Goal: Information Seeking & Learning: Learn about a topic

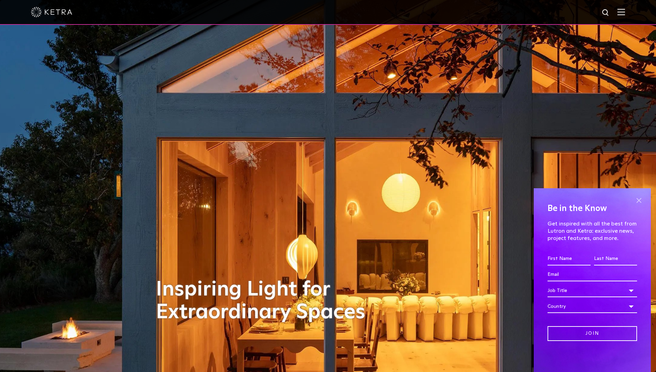
click at [638, 199] on span at bounding box center [639, 200] width 10 height 10
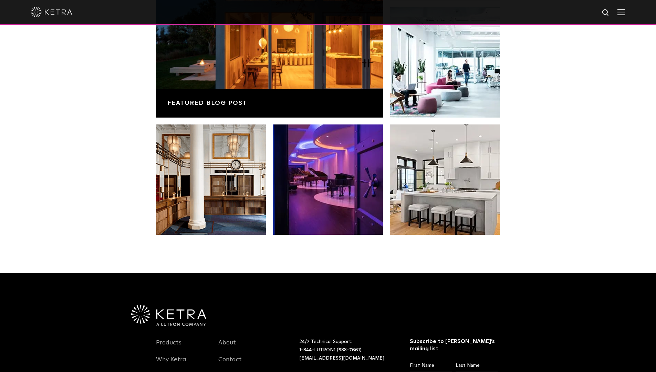
scroll to position [1449, 0]
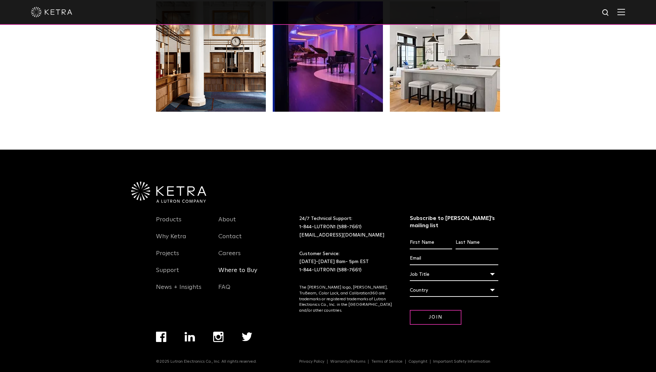
click at [243, 273] on link "Where to Buy" at bounding box center [237, 274] width 39 height 16
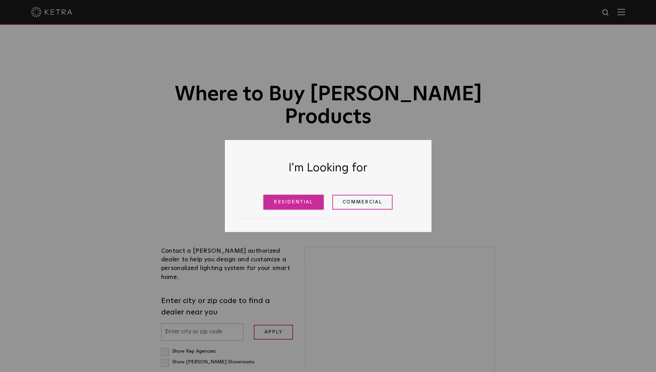
click at [296, 203] on link "Residential" at bounding box center [294, 202] width 60 height 15
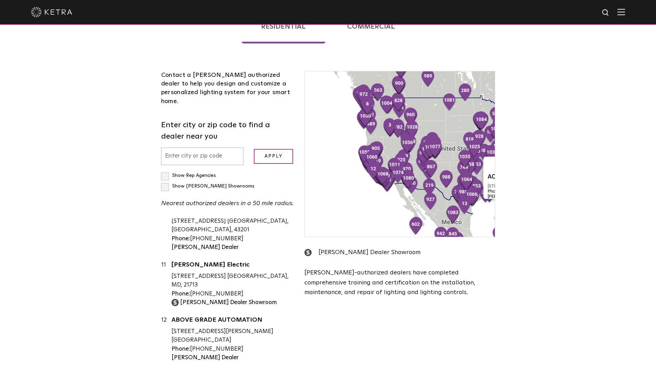
scroll to position [758, 0]
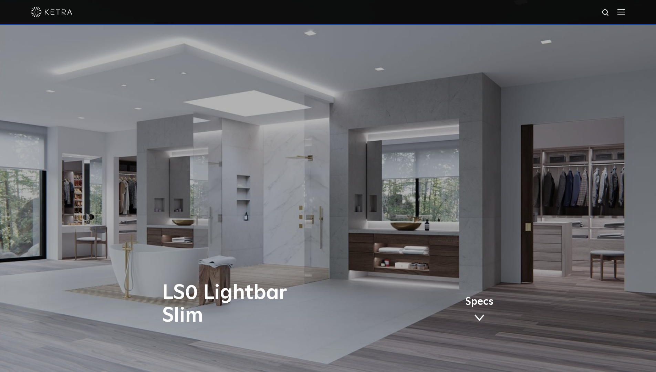
click at [346, 208] on div "LS0 Lightbar Slim Specs" at bounding box center [328, 186] width 656 height 372
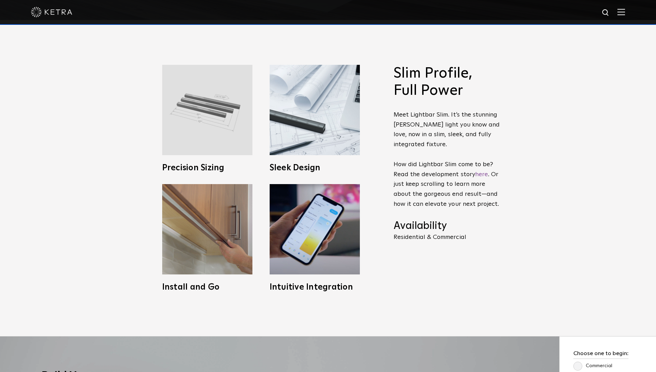
scroll to position [379, 0]
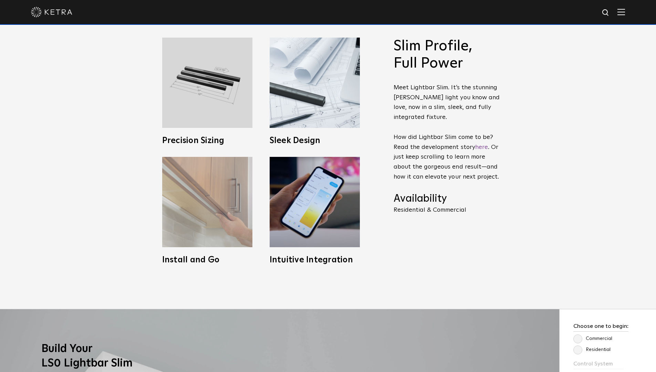
click at [201, 205] on img at bounding box center [207, 202] width 90 height 90
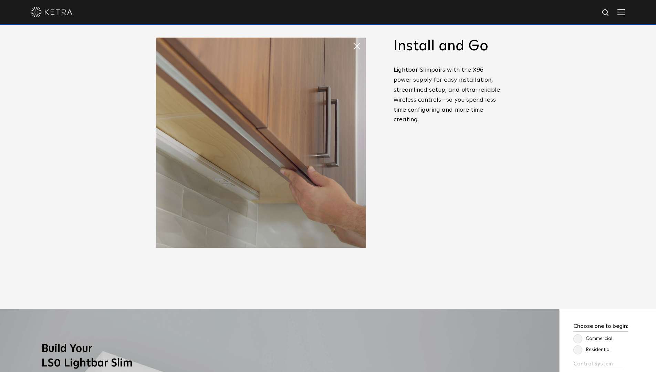
click at [353, 39] on span at bounding box center [353, 39] width 0 height 0
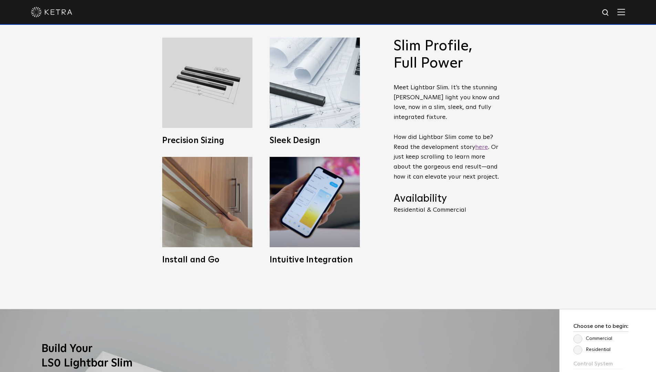
click at [480, 149] on link "here" at bounding box center [481, 147] width 13 height 6
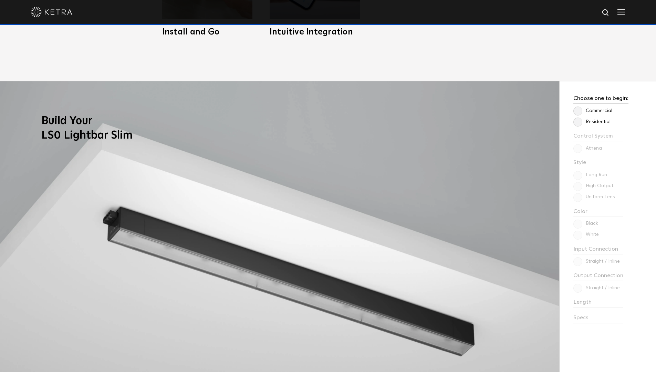
scroll to position [655, 0]
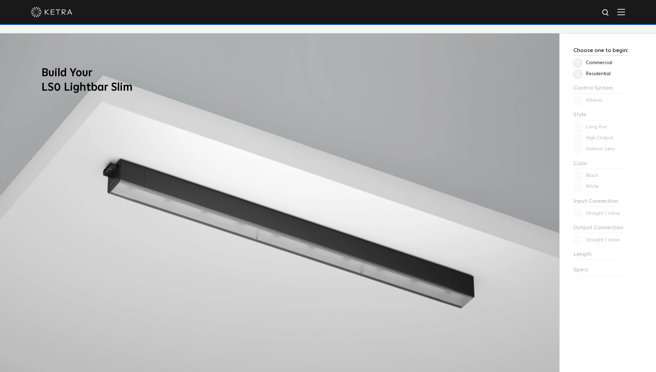
click at [578, 75] on label "Residential" at bounding box center [592, 74] width 37 height 6
click at [0, 0] on input "Residential" at bounding box center [0, 0] width 0 height 0
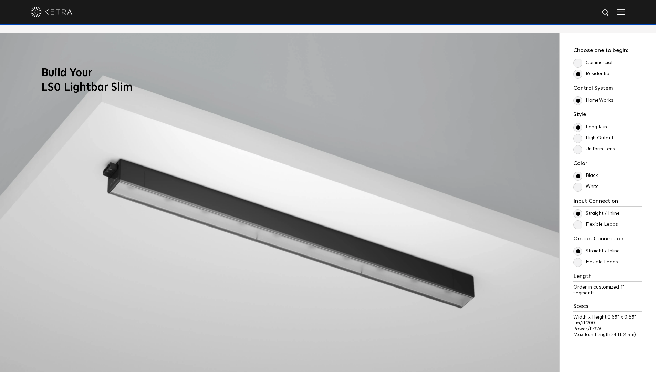
click at [580, 62] on label "Commercial" at bounding box center [593, 63] width 39 height 6
click at [0, 0] on input "Commercial" at bounding box center [0, 0] width 0 height 0
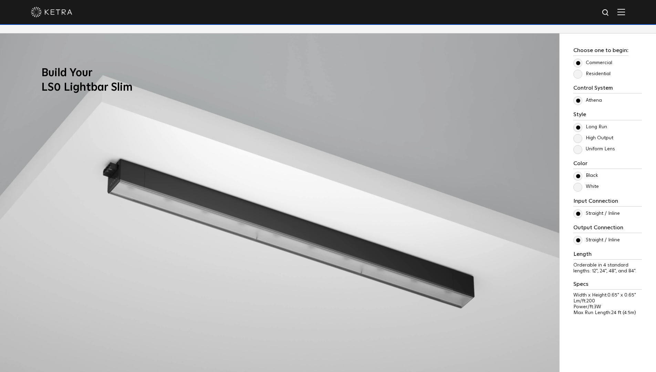
click at [579, 74] on label "Residential" at bounding box center [592, 74] width 37 height 6
click at [0, 0] on input "Residential" at bounding box center [0, 0] width 0 height 0
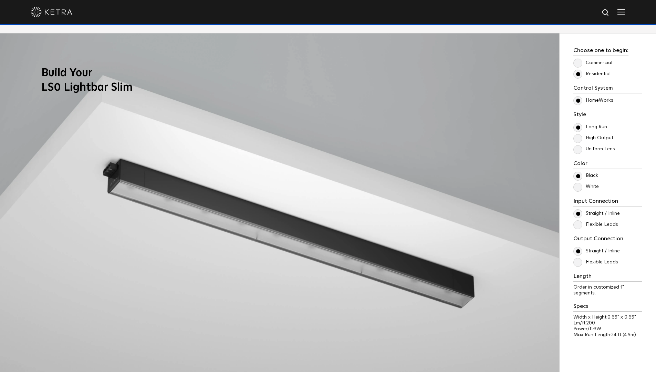
click at [580, 136] on label "High Output" at bounding box center [594, 138] width 40 height 6
click at [0, 0] on input "High Output" at bounding box center [0, 0] width 0 height 0
click at [580, 149] on label "Uniform Lens" at bounding box center [595, 149] width 42 height 6
click at [0, 0] on input "Uniform Lens" at bounding box center [0, 0] width 0 height 0
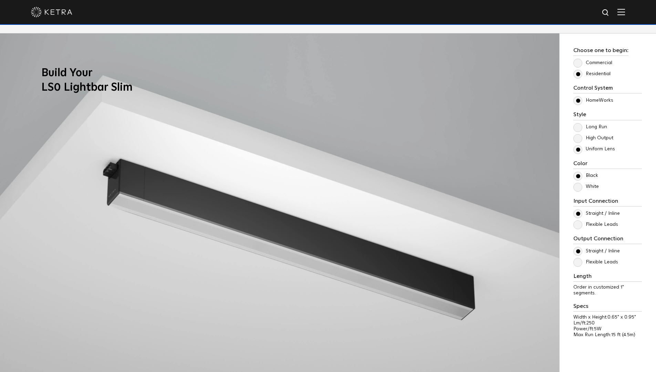
click at [579, 139] on label "High Output" at bounding box center [594, 138] width 40 height 6
click at [0, 0] on input "High Output" at bounding box center [0, 0] width 0 height 0
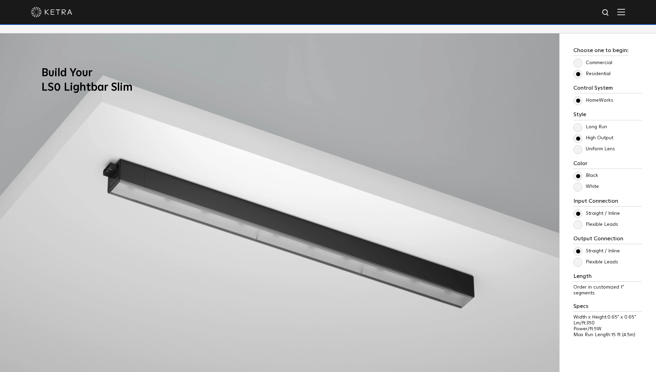
click at [579, 128] on label "Long Run" at bounding box center [591, 127] width 34 height 6
click at [0, 0] on input "Long Run" at bounding box center [0, 0] width 0 height 0
drag, startPoint x: 579, startPoint y: 137, endPoint x: 579, endPoint y: 144, distance: 6.2
click at [579, 137] on label "High Output" at bounding box center [594, 138] width 40 height 6
click at [0, 0] on input "High Output" at bounding box center [0, 0] width 0 height 0
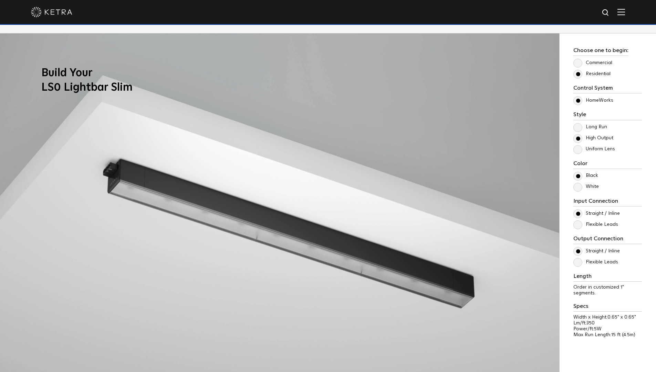
click at [579, 147] on label "Uniform Lens" at bounding box center [595, 149] width 42 height 6
click at [0, 0] on input "Uniform Lens" at bounding box center [0, 0] width 0 height 0
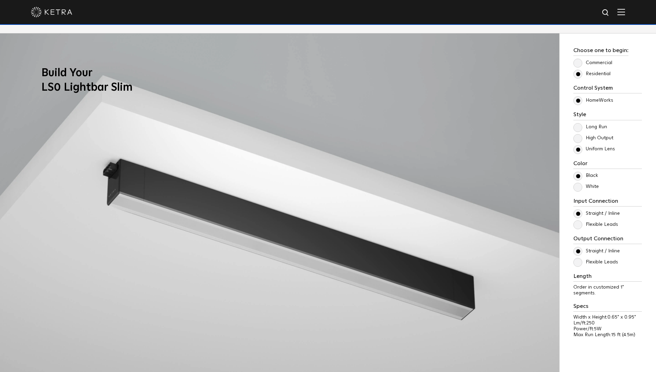
click at [578, 129] on label "Long Run" at bounding box center [591, 127] width 34 height 6
click at [0, 0] on input "Long Run" at bounding box center [0, 0] width 0 height 0
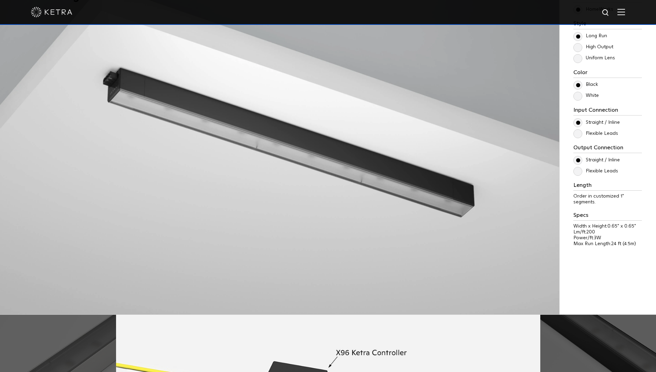
scroll to position [758, 0]
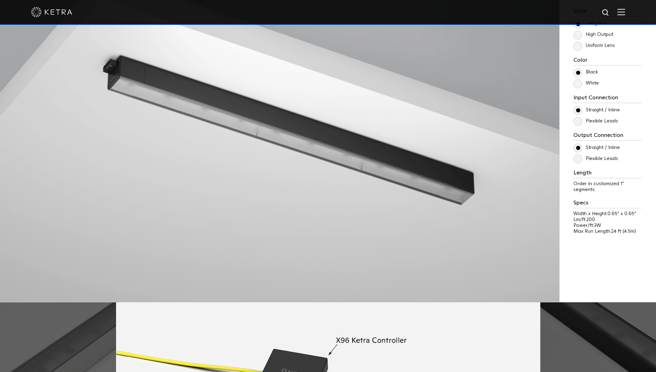
click at [580, 85] on label "White" at bounding box center [586, 83] width 25 height 6
click at [0, 0] on input "White" at bounding box center [0, 0] width 0 height 0
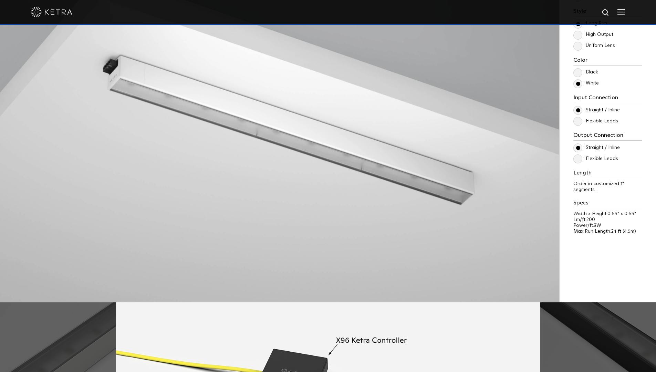
click at [579, 122] on label "Flexible Leads" at bounding box center [596, 121] width 45 height 6
click at [0, 0] on input "Flexible Leads" at bounding box center [0, 0] width 0 height 0
click at [580, 110] on label "Straight / Inline" at bounding box center [597, 110] width 47 height 6
click at [0, 0] on input "Straight / Inline" at bounding box center [0, 0] width 0 height 0
click at [580, 159] on label "Flexible Leads" at bounding box center [596, 159] width 45 height 6
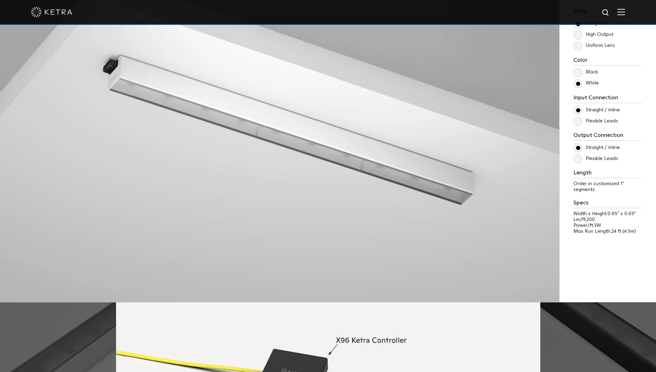
click at [0, 0] on input "Flexible Leads" at bounding box center [0, 0] width 0 height 0
click at [578, 121] on label "Flexible Leads" at bounding box center [596, 121] width 45 height 6
click at [0, 0] on input "Flexible Leads" at bounding box center [0, 0] width 0 height 0
click at [580, 121] on label "Flexible Leads" at bounding box center [596, 121] width 45 height 6
click at [0, 0] on input "Flexible Leads" at bounding box center [0, 0] width 0 height 0
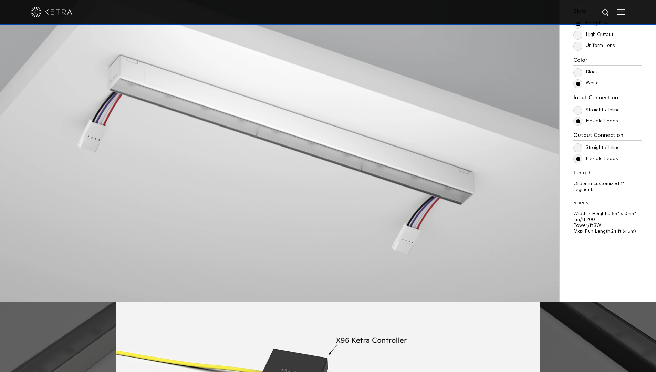
click at [580, 115] on div "Straight / Inline Flexible Leads" at bounding box center [608, 115] width 69 height 19
click at [579, 110] on label "Straight / Inline" at bounding box center [597, 110] width 47 height 6
click at [0, 0] on input "Straight / Inline" at bounding box center [0, 0] width 0 height 0
click at [580, 145] on label "Straight / Inline" at bounding box center [597, 148] width 47 height 6
click at [0, 0] on input "Straight / Inline" at bounding box center [0, 0] width 0 height 0
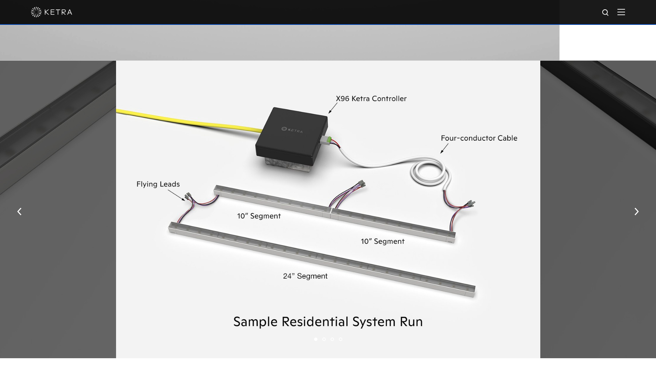
scroll to position [999, 0]
click at [633, 214] on button "button" at bounding box center [637, 212] width 15 height 24
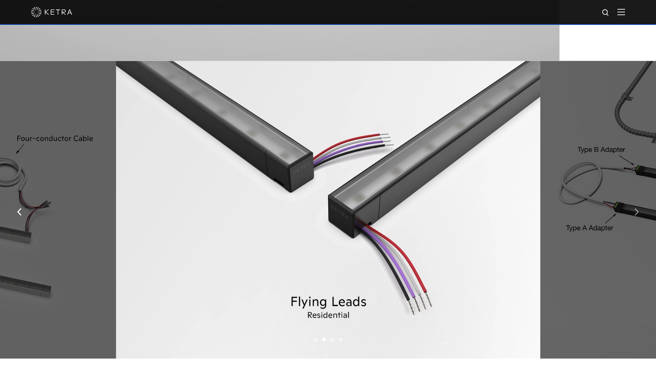
click at [633, 214] on button "button" at bounding box center [637, 212] width 15 height 24
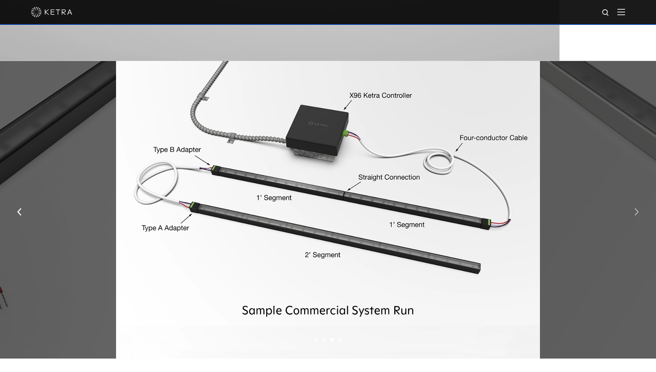
click at [633, 214] on button "button" at bounding box center [637, 212] width 15 height 24
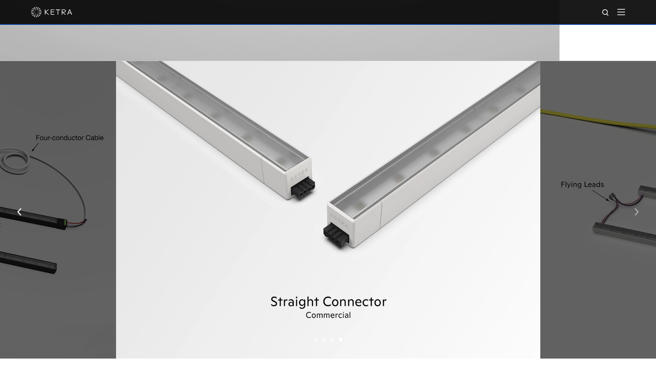
click at [633, 214] on button "button" at bounding box center [637, 212] width 15 height 24
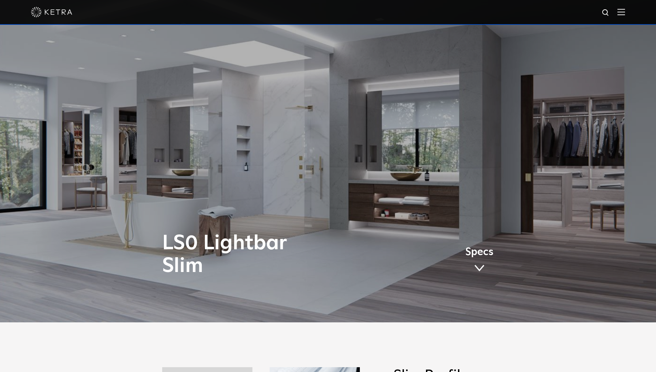
scroll to position [0, 0]
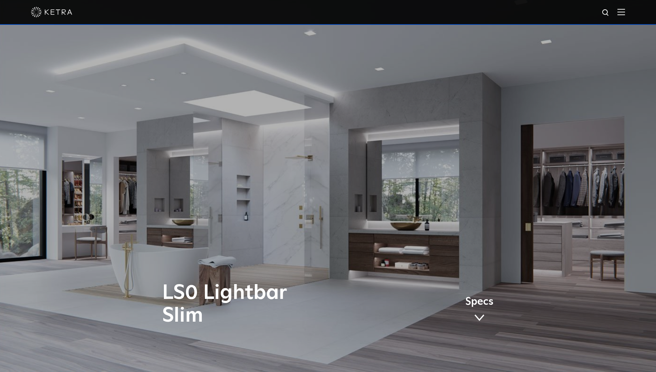
click at [625, 14] on img at bounding box center [622, 12] width 8 height 7
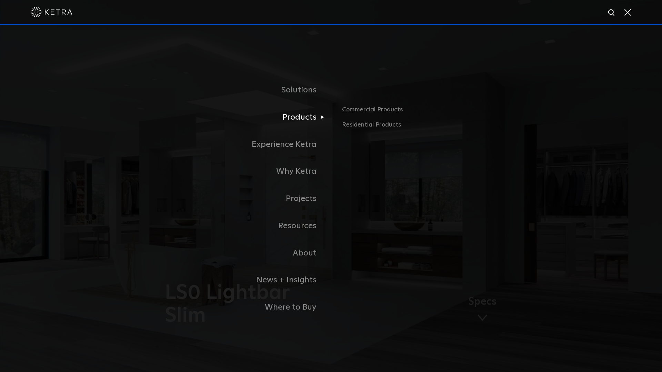
click at [306, 118] on link "Products" at bounding box center [244, 117] width 172 height 27
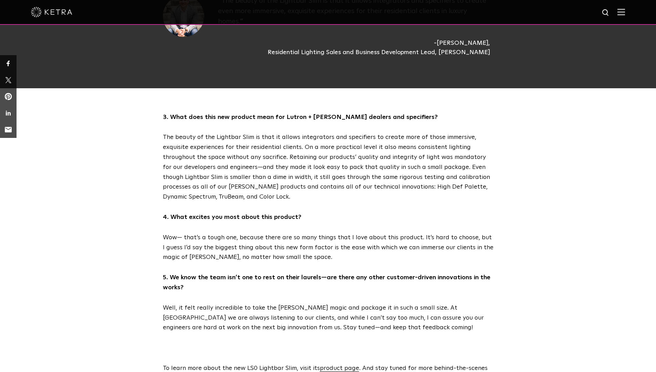
scroll to position [965, 0]
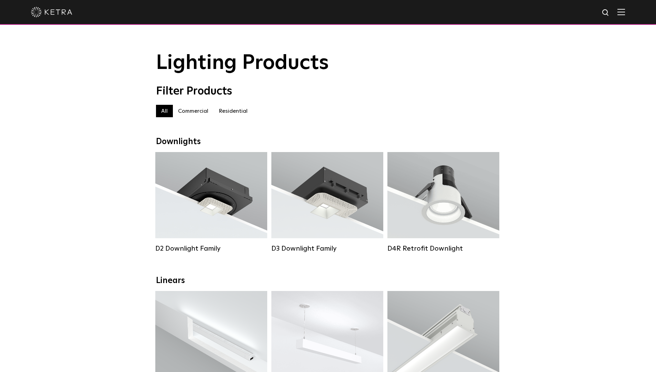
click at [234, 114] on label "Residential" at bounding box center [233, 111] width 39 height 12
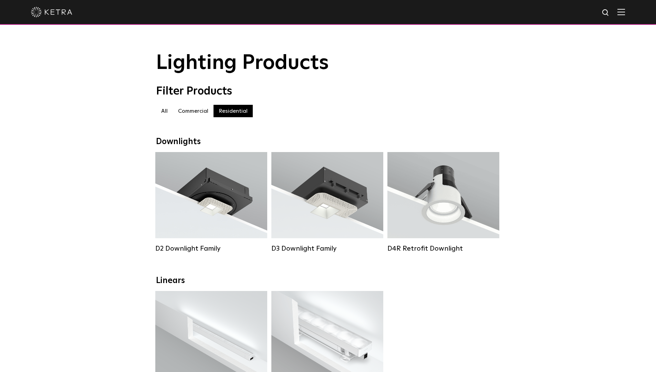
click at [625, 13] on img at bounding box center [622, 12] width 8 height 7
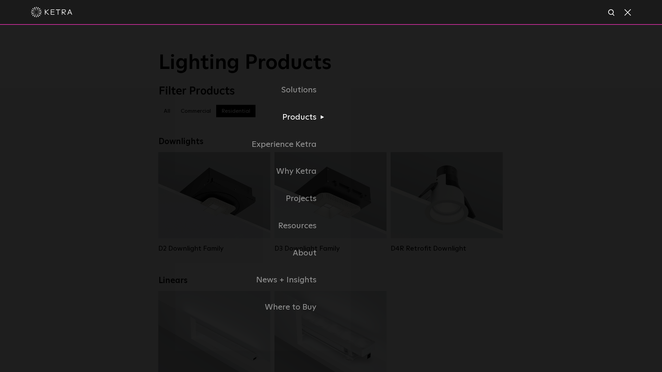
click at [471, 110] on li "Products Commercial Products Residential Products" at bounding box center [330, 117] width 345 height 27
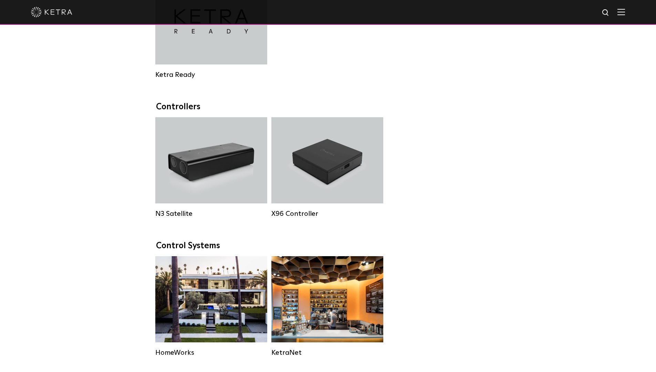
scroll to position [792, 0]
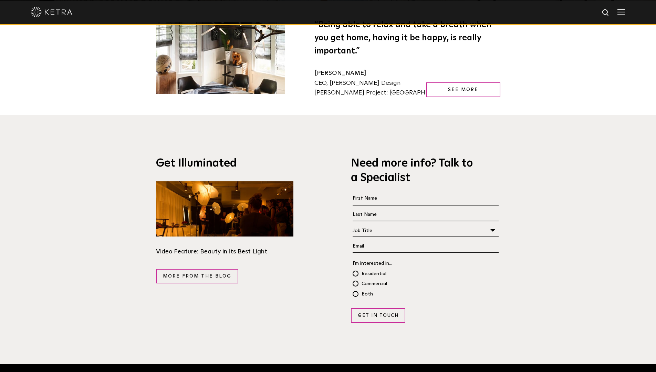
scroll to position [1275, 0]
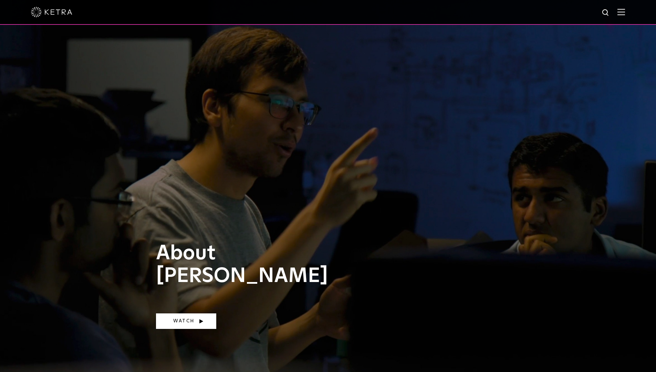
click at [198, 321] on link "Watch" at bounding box center [186, 321] width 60 height 16
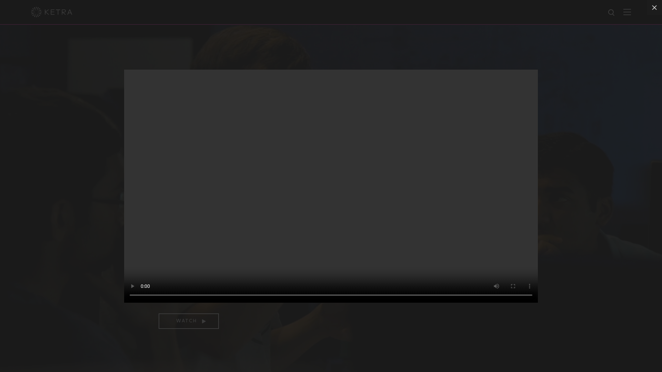
click at [574, 173] on div "Your browser doesn't support HTML5 video" at bounding box center [331, 186] width 662 height 372
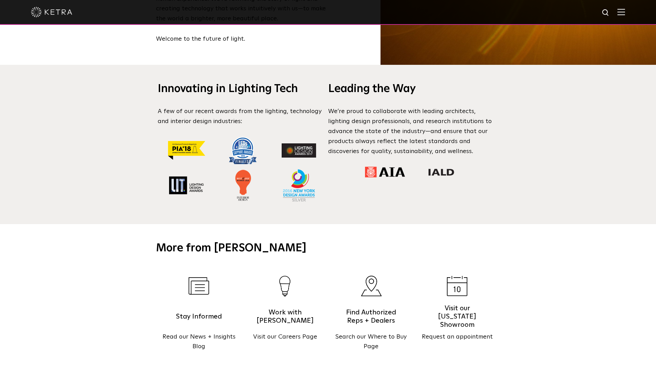
scroll to position [827, 0]
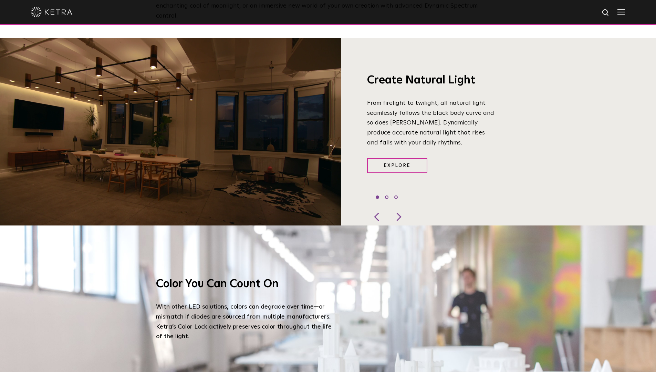
scroll to position [482, 0]
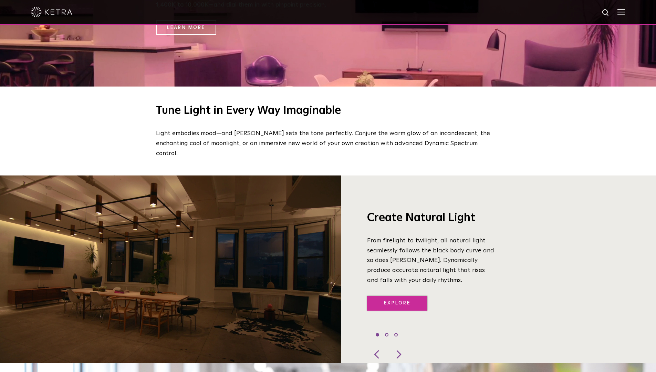
click at [400, 297] on link "Explore" at bounding box center [397, 303] width 60 height 15
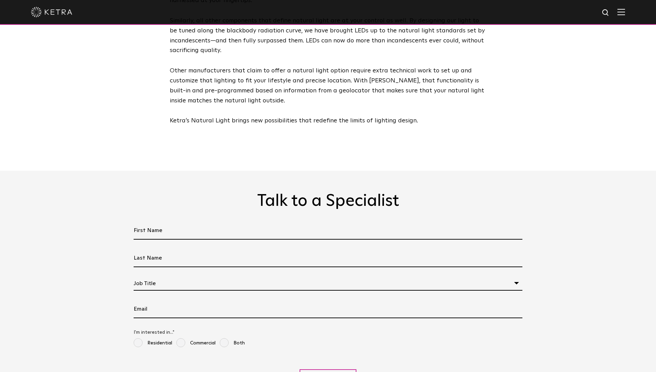
scroll to position [1944, 0]
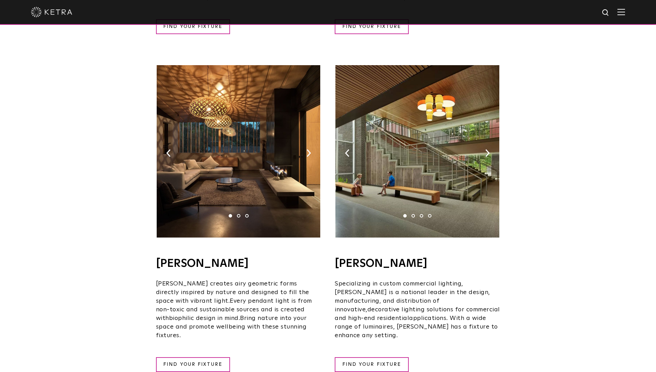
scroll to position [551, 0]
